Goal: Task Accomplishment & Management: Use online tool/utility

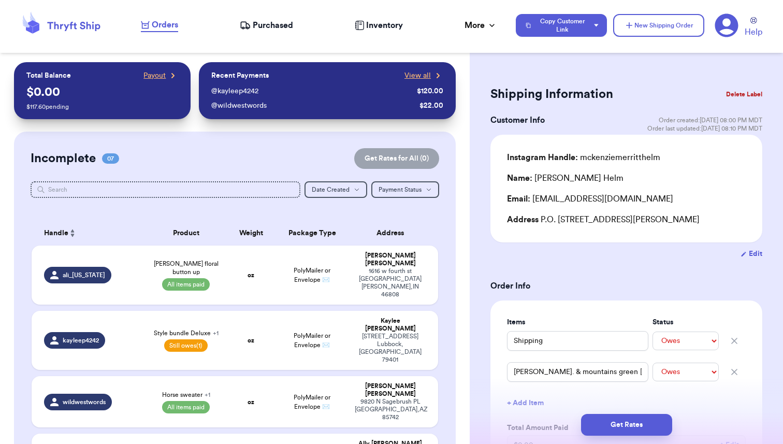
select select "unpaid"
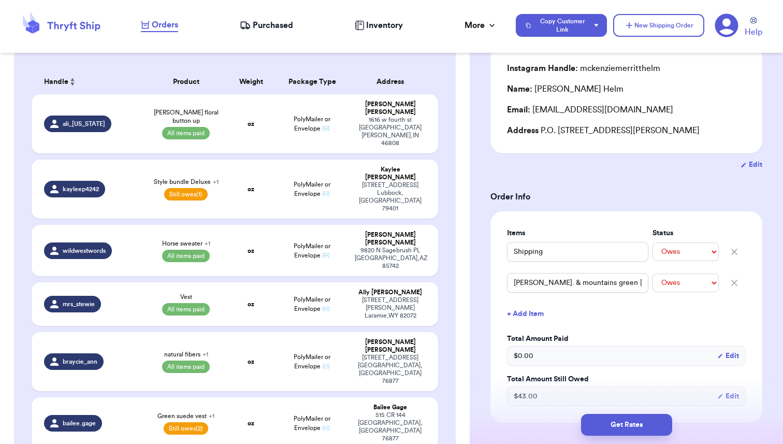
scroll to position [146, 0]
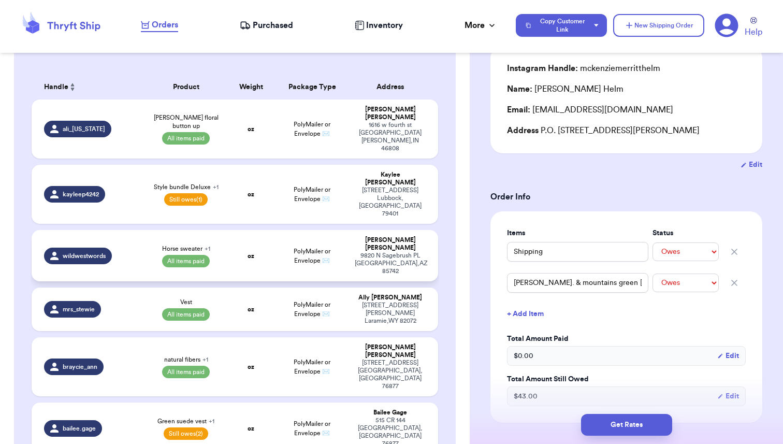
click at [224, 230] on td "Horse sweater + 1 All items paid" at bounding box center [185, 255] width 81 height 51
type input "Horse sweater"
select select "paid"
type input "Shipping"
select select "paid"
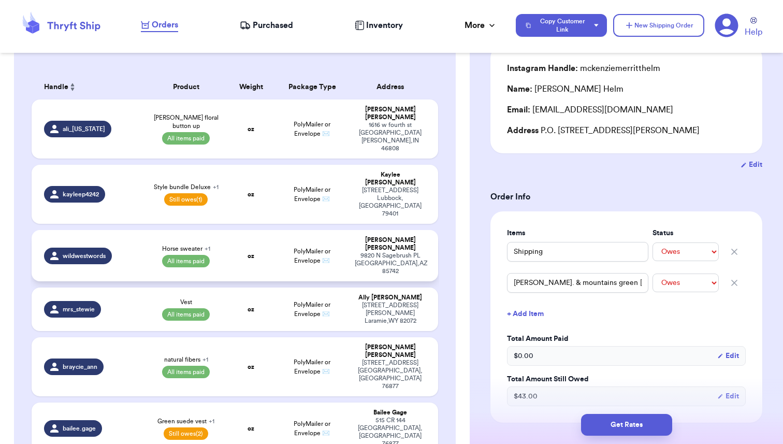
type input "22"
type input "0"
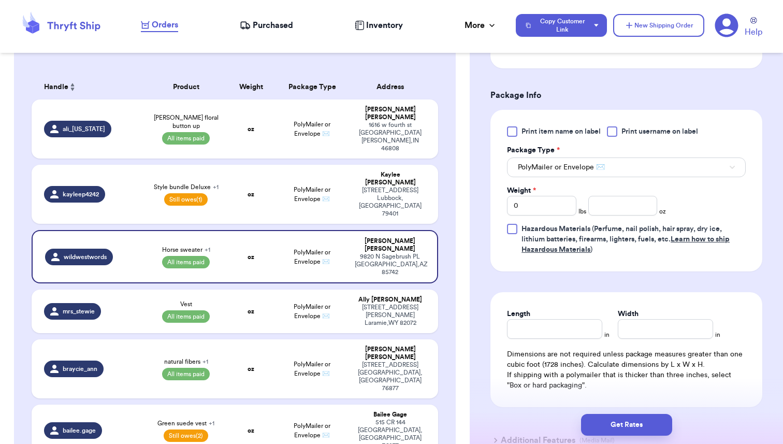
scroll to position [446, 0]
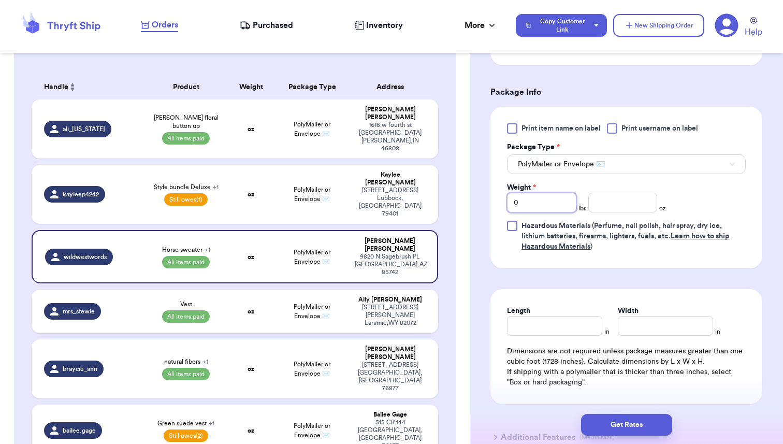
drag, startPoint x: 524, startPoint y: 204, endPoint x: 490, endPoint y: 201, distance: 33.8
click at [490, 201] on div "Print item name on label Print username on label Package Type * PolyMailer or E…" at bounding box center [626, 188] width 272 height 162
type input "1"
click at [608, 207] on input "number" at bounding box center [622, 203] width 69 height 20
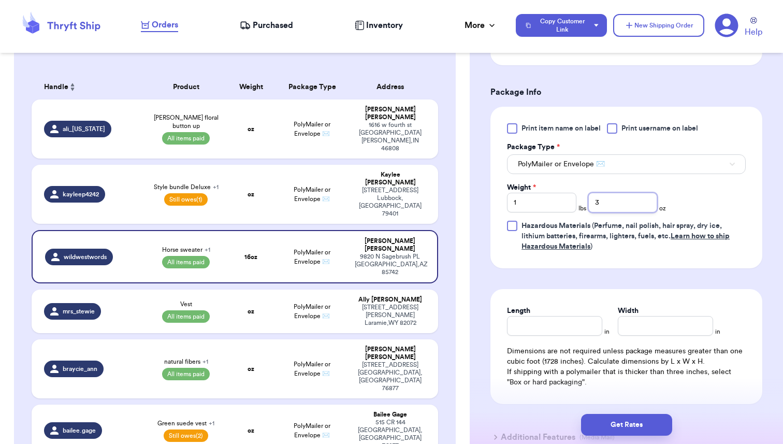
type input "3"
click at [617, 279] on form "Shipping Information Delete Label Customer Info Order created: 09/17, 11:20 AM …" at bounding box center [626, 47] width 272 height 821
click at [610, 167] on button "PolyMailer or Envelope ✉️" at bounding box center [626, 164] width 239 height 20
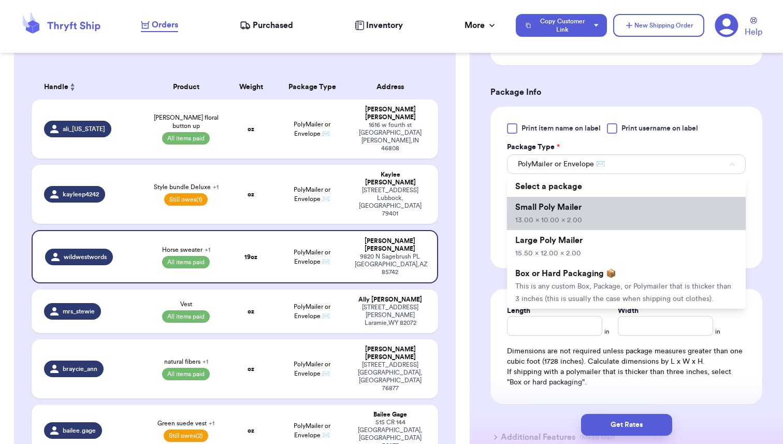
click at [566, 212] on li "Small Poly Mailer 13.00 x 10.00 x 2.00" at bounding box center [626, 213] width 239 height 33
type input "13"
type input "10"
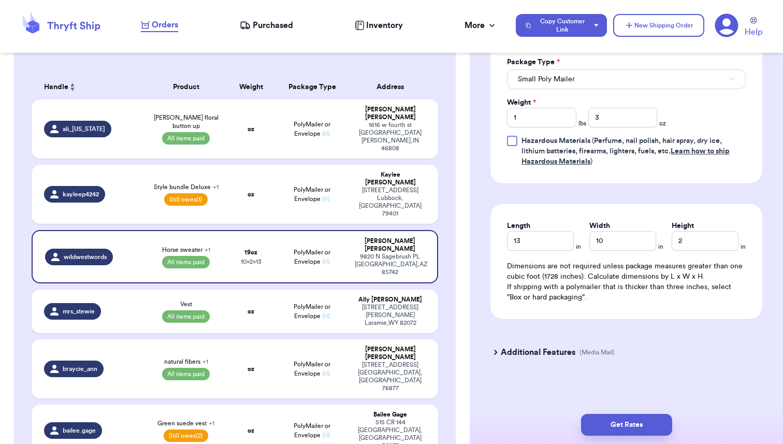
scroll to position [533, 0]
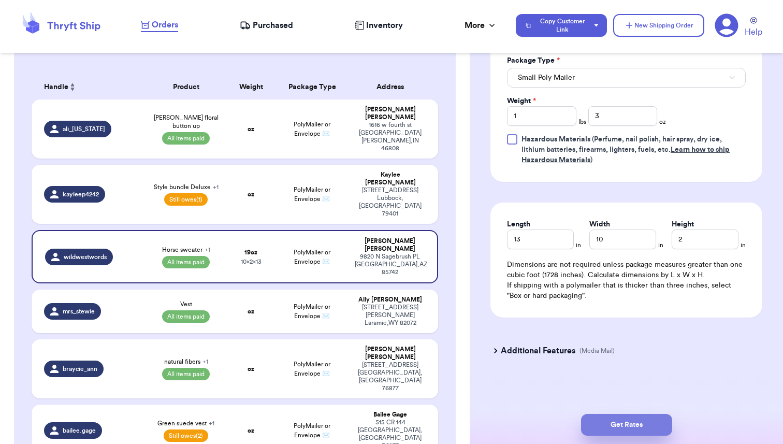
click at [610, 416] on button "Get Rates" at bounding box center [626, 425] width 91 height 22
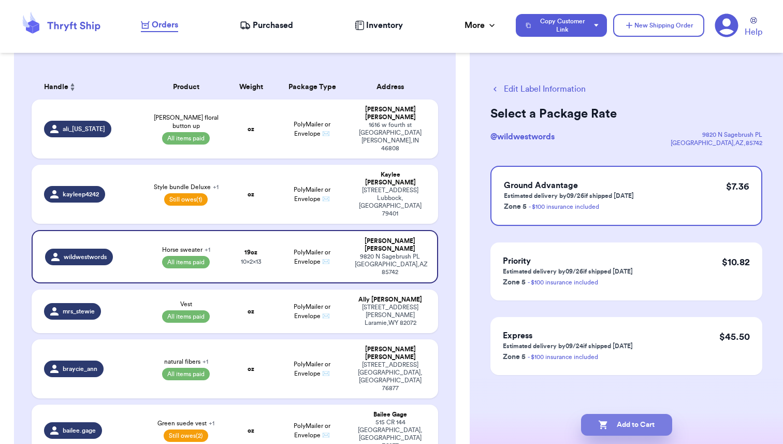
click at [626, 426] on button "Add to Cart" at bounding box center [626, 425] width 91 height 22
checkbox input "true"
select select "paid"
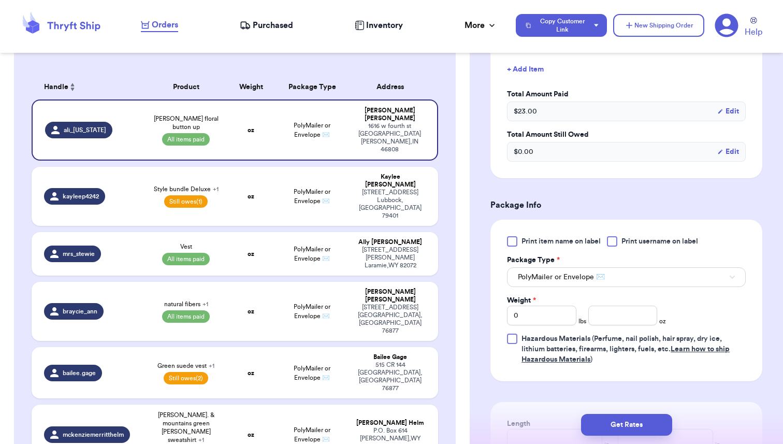
scroll to position [320, 0]
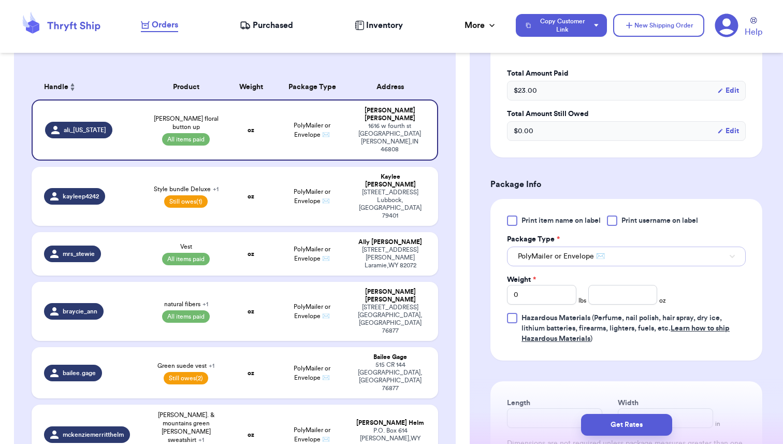
click at [572, 260] on span "PolyMailer or Envelope ✉️" at bounding box center [561, 256] width 87 height 10
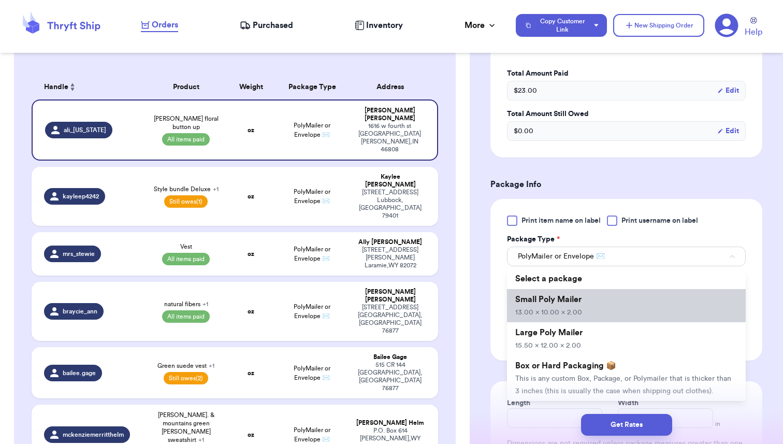
click at [552, 300] on span "Small Poly Mailer" at bounding box center [548, 299] width 66 height 8
type input "13"
type input "10"
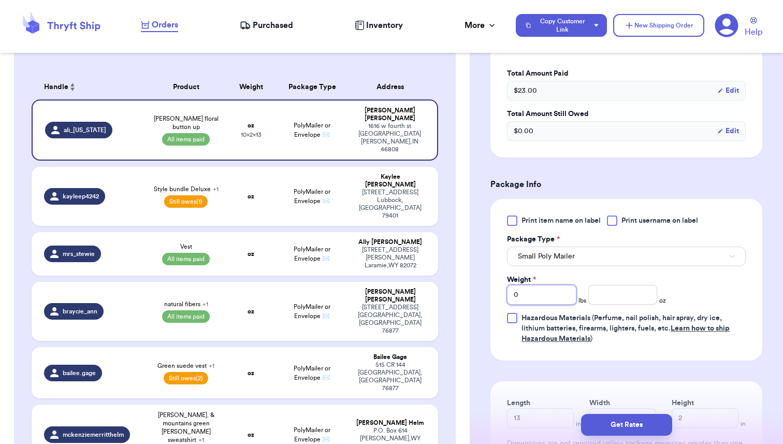
drag, startPoint x: 528, startPoint y: 296, endPoint x: 505, endPoint y: 295, distance: 23.3
click at [505, 295] on div "Print item name on label Print username on label Package Type * Small Poly Mail…" at bounding box center [626, 280] width 272 height 162
type input "1"
type input "14"
drag, startPoint x: 522, startPoint y: 298, endPoint x: 503, endPoint y: 298, distance: 18.6
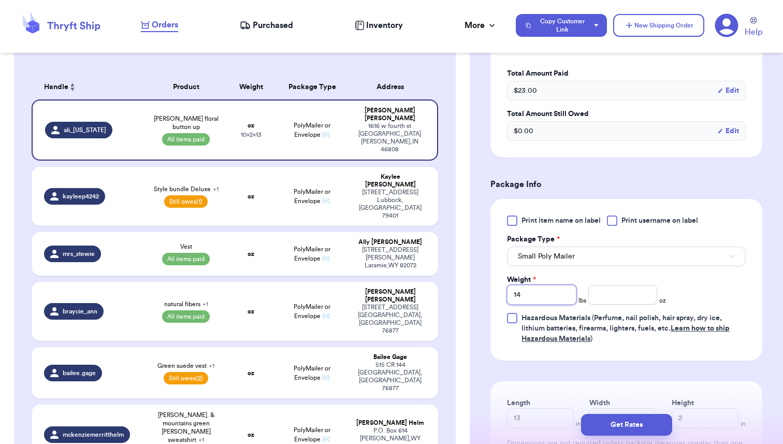
click at [503, 298] on div "Print item name on label Print username on label Package Type * Small Poly Mail…" at bounding box center [626, 280] width 272 height 162
click at [637, 298] on input "number" at bounding box center [622, 295] width 69 height 20
type input "14"
click at [667, 356] on div "Print item name on label Print username on label Package Type * Small Poly Mail…" at bounding box center [626, 280] width 272 height 162
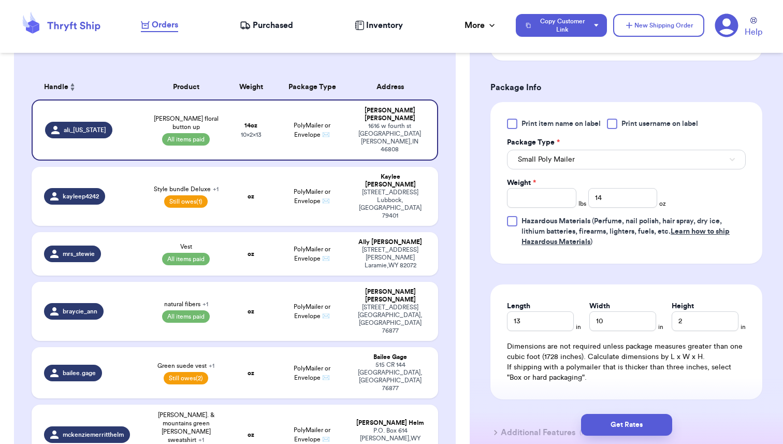
scroll to position [499, 0]
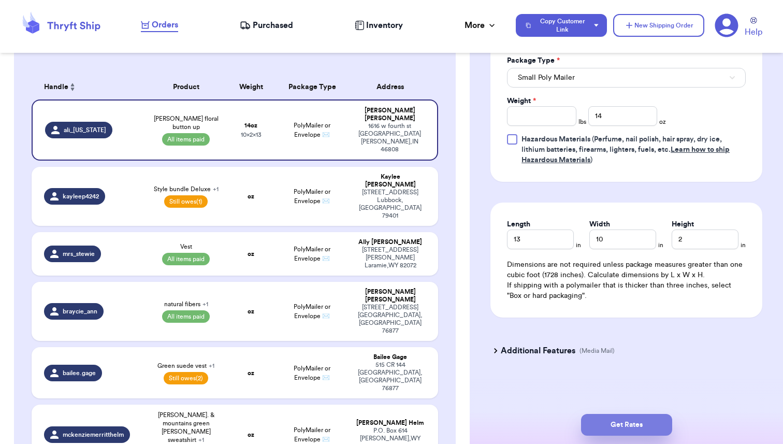
click at [630, 422] on button "Get Rates" at bounding box center [626, 425] width 91 height 22
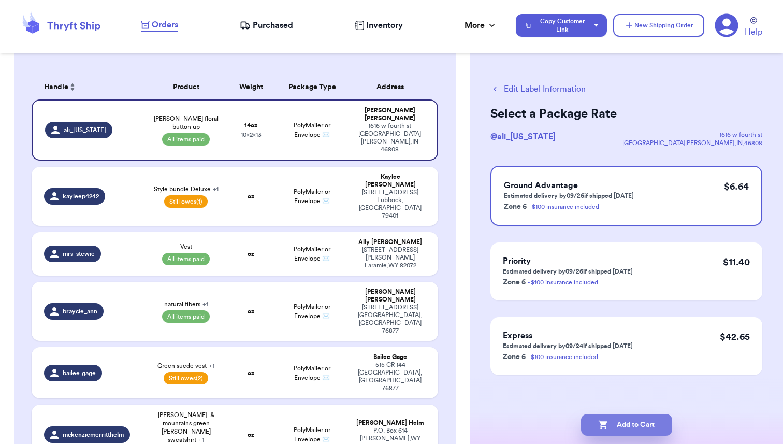
click at [621, 422] on button "Add to Cart" at bounding box center [626, 425] width 91 height 22
checkbox input "true"
select select "paid"
select select "unpaid"
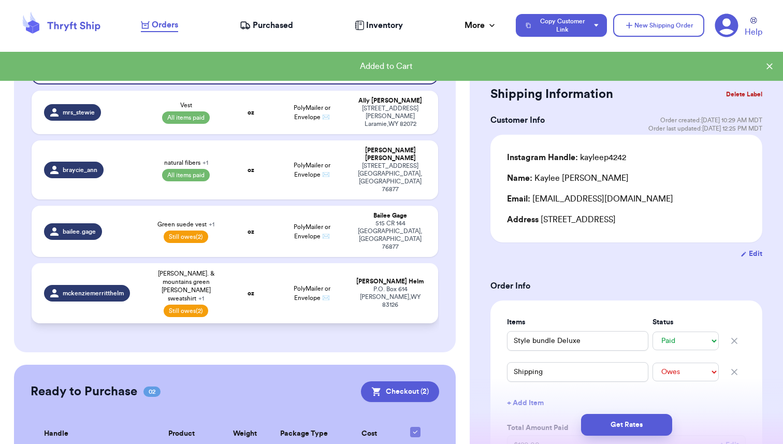
scroll to position [256, 0]
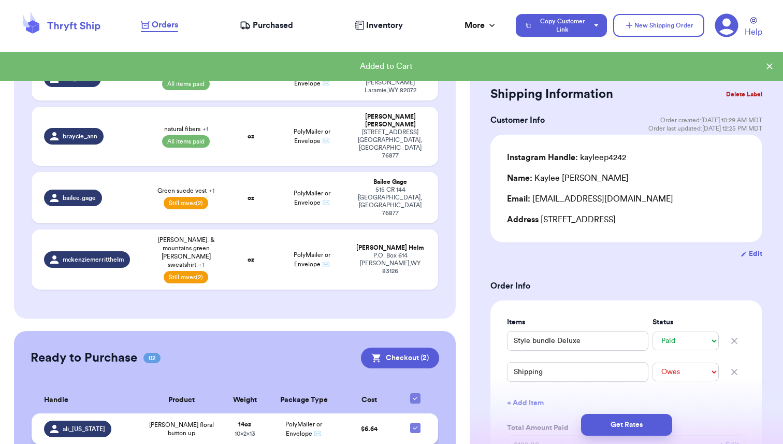
click at [241, 421] on strong "14 oz" at bounding box center [244, 424] width 13 height 6
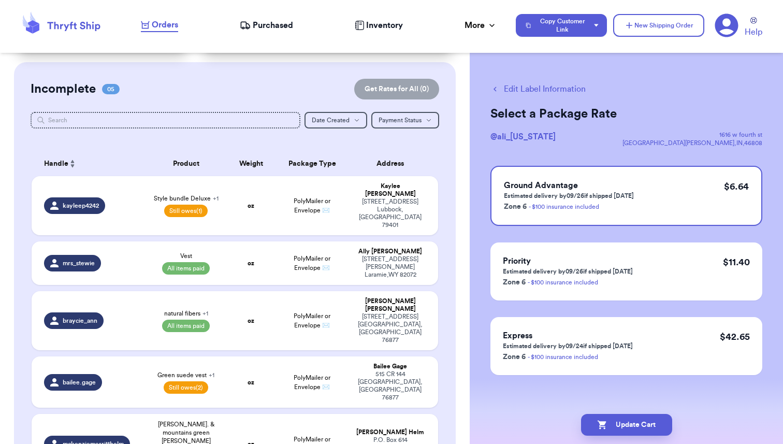
scroll to position [68, 0]
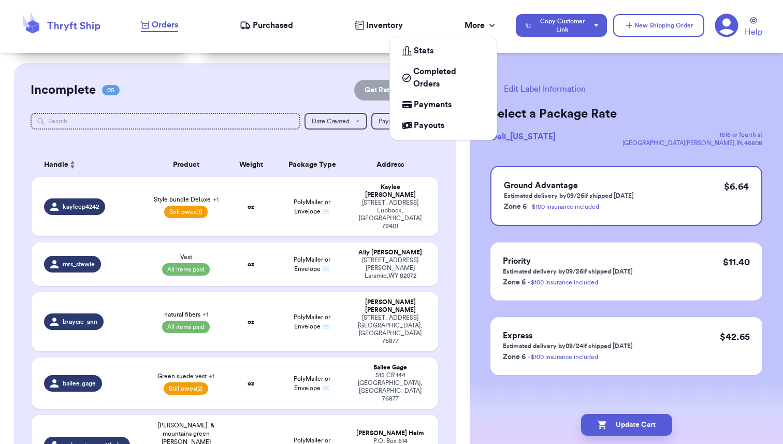
click at [484, 19] on div "More" at bounding box center [480, 25] width 33 height 12
click at [429, 122] on span "Payouts" at bounding box center [429, 125] width 31 height 12
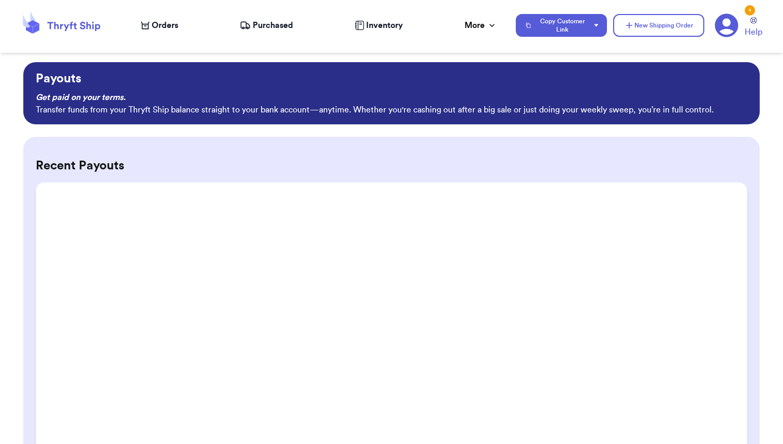
click at [273, 27] on span "Purchased" at bounding box center [273, 25] width 40 height 12
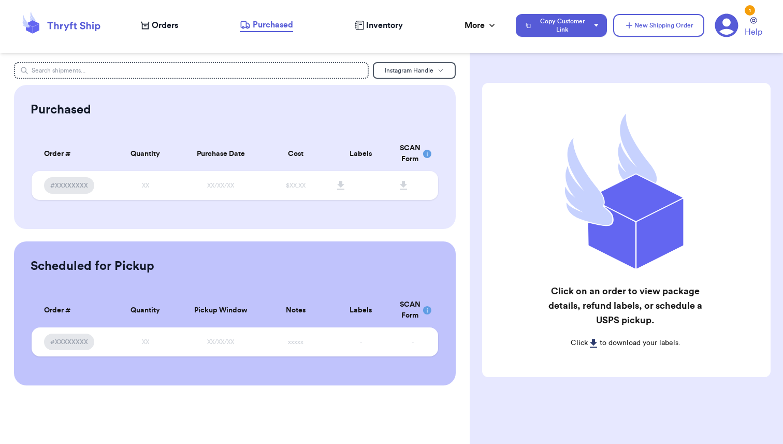
click at [155, 31] on span "Orders" at bounding box center [165, 25] width 26 height 12
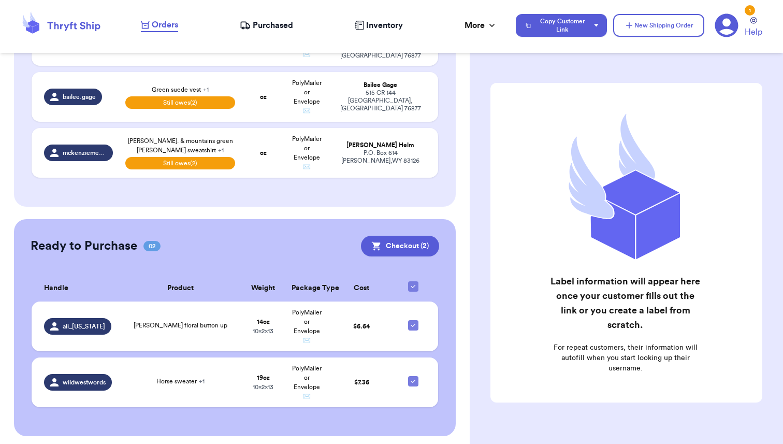
scroll to position [345, 0]
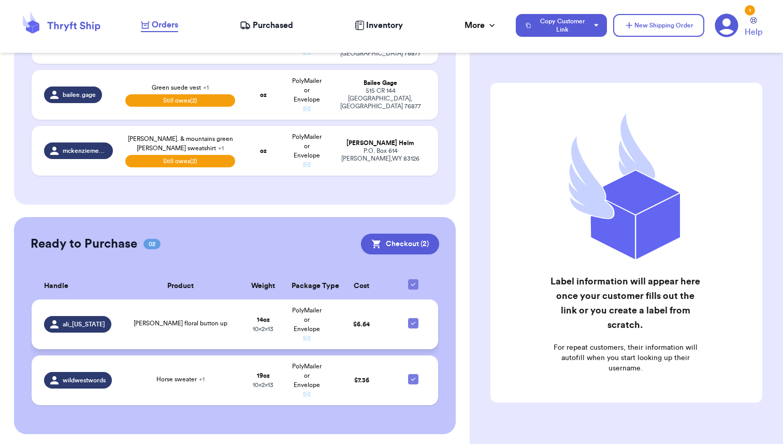
click at [169, 320] on span "[PERSON_NAME] floral button up" at bounding box center [181, 323] width 94 height 6
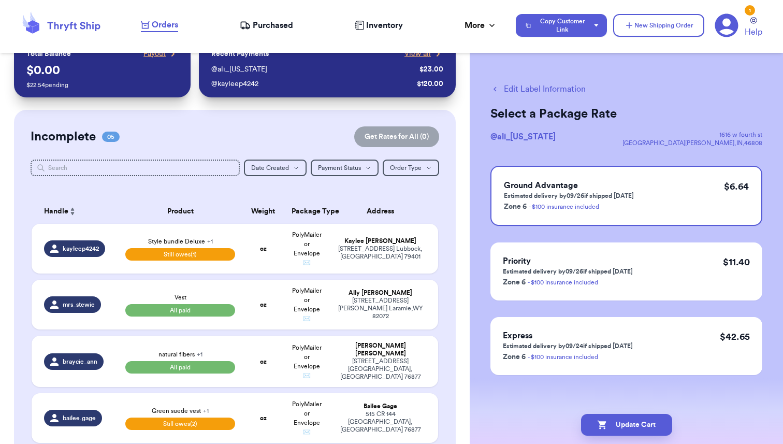
scroll to position [0, 0]
